Goal: Information Seeking & Learning: Learn about a topic

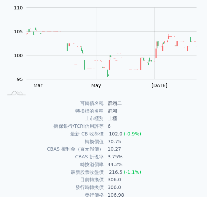
scroll to position [101, 0]
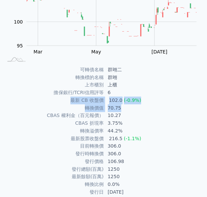
drag, startPoint x: 72, startPoint y: 102, endPoint x: 124, endPoint y: 107, distance: 51.8
click at [124, 107] on tbody "可轉債名稱 群翊二 轉換標的名稱 群翊 上市櫃別 上櫃 擔保銀行/TCRI信用評等 6 最新 CB 收盤價 102.0 (-0.9%) 轉換價值 70.75 …" at bounding box center [104, 116] width 202 height 100
click at [124, 107] on td "70.75" at bounding box center [154, 108] width 101 height 8
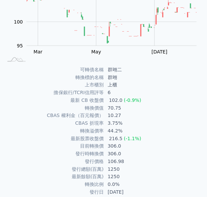
click at [125, 114] on td "10.27" at bounding box center [154, 116] width 101 height 8
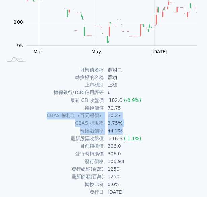
drag, startPoint x: 45, startPoint y: 115, endPoint x: 132, endPoint y: 128, distance: 87.6
click at [132, 128] on tbody "可轉債名稱 群翊二 轉換標的名稱 群翊 上市櫃別 上櫃 擔保銀行/TCRI信用評等 6 最新 CB 收盤價 102.0 (-0.9%) 轉換價值 70.75 …" at bounding box center [104, 116] width 202 height 100
click at [132, 128] on td "44.2%" at bounding box center [154, 131] width 101 height 8
click at [131, 128] on td "44.2%" at bounding box center [154, 131] width 101 height 8
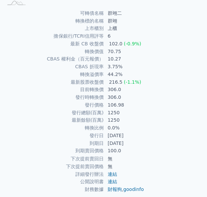
scroll to position [168, 0]
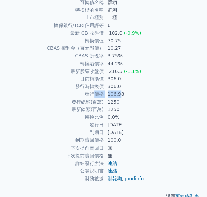
drag, startPoint x: 113, startPoint y: 94, endPoint x: 92, endPoint y: 94, distance: 21.2
click at [92, 94] on tr "發行價格 106.98" at bounding box center [104, 95] width 202 height 8
click at [92, 94] on td "發行價格" at bounding box center [53, 95] width 101 height 8
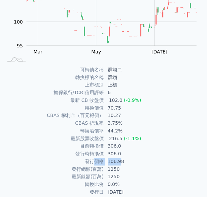
scroll to position [101, 0]
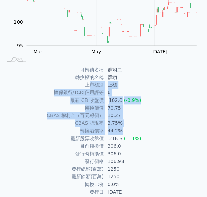
drag, startPoint x: 89, startPoint y: 86, endPoint x: 152, endPoint y: 131, distance: 77.5
click at [152, 131] on tbody "可轉債名稱 群翊二 轉換標的名稱 群翊 上市櫃別 上櫃 擔保銀行/TCRI信用評等 6 最新 CB 收盤價 102.0 (-0.9%) 轉換價值 70.75 …" at bounding box center [104, 116] width 202 height 100
click at [152, 131] on td "44.2%" at bounding box center [154, 131] width 101 height 8
click at [156, 127] on td "3.75%" at bounding box center [154, 123] width 101 height 8
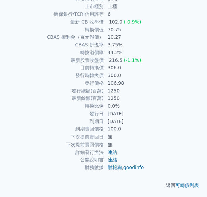
scroll to position [182, 0]
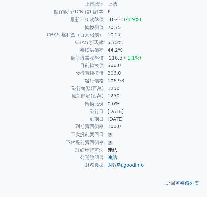
click at [111, 148] on link "連結" at bounding box center [112, 149] width 9 height 5
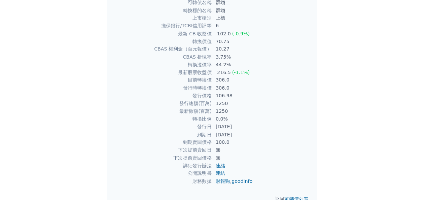
scroll to position [112, 0]
